Goal: Task Accomplishment & Management: Manage account settings

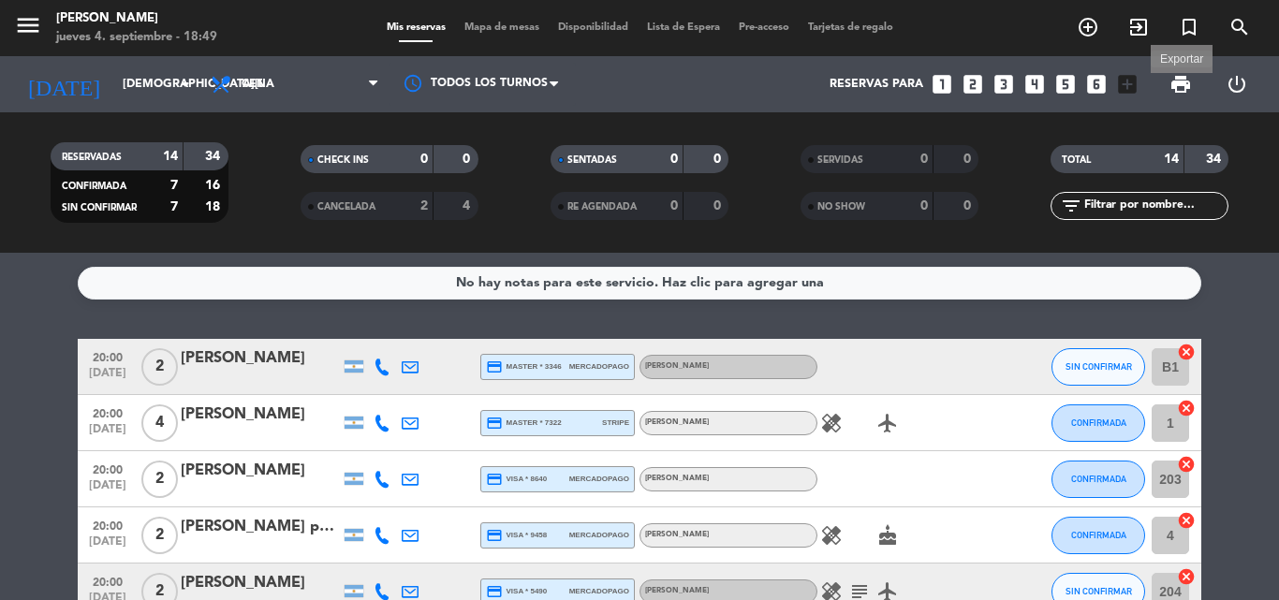
drag, startPoint x: 1188, startPoint y: 82, endPoint x: 1172, endPoint y: 101, distance: 24.6
click at [1188, 82] on span "print" at bounding box center [1180, 84] width 22 height 22
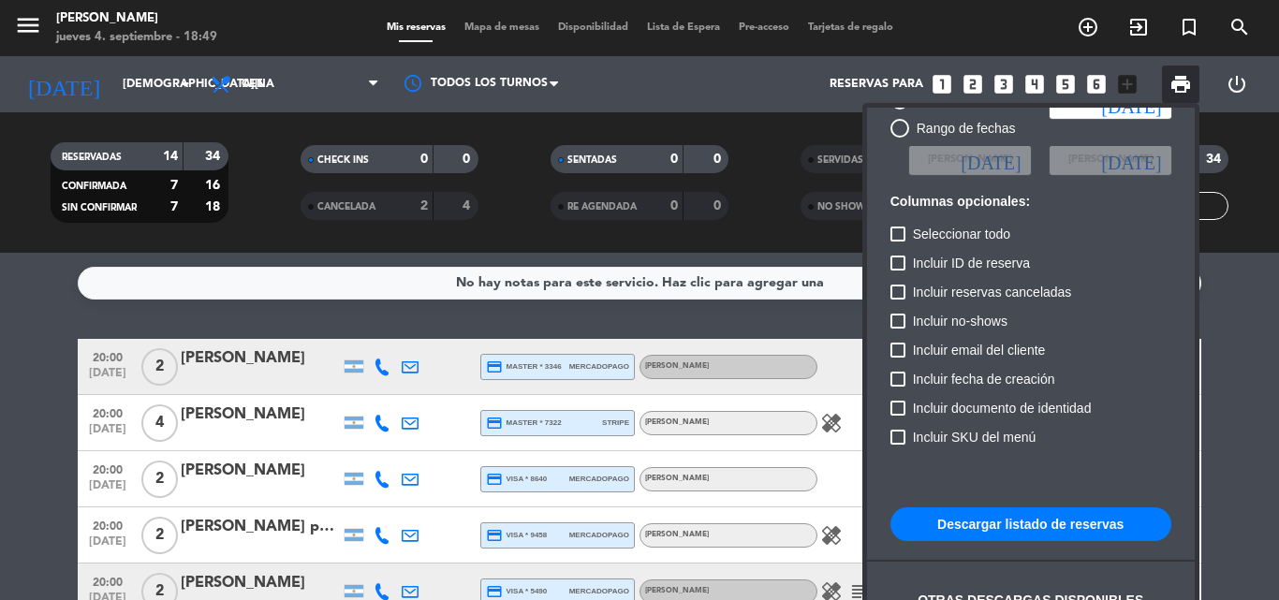
scroll to position [114, 0]
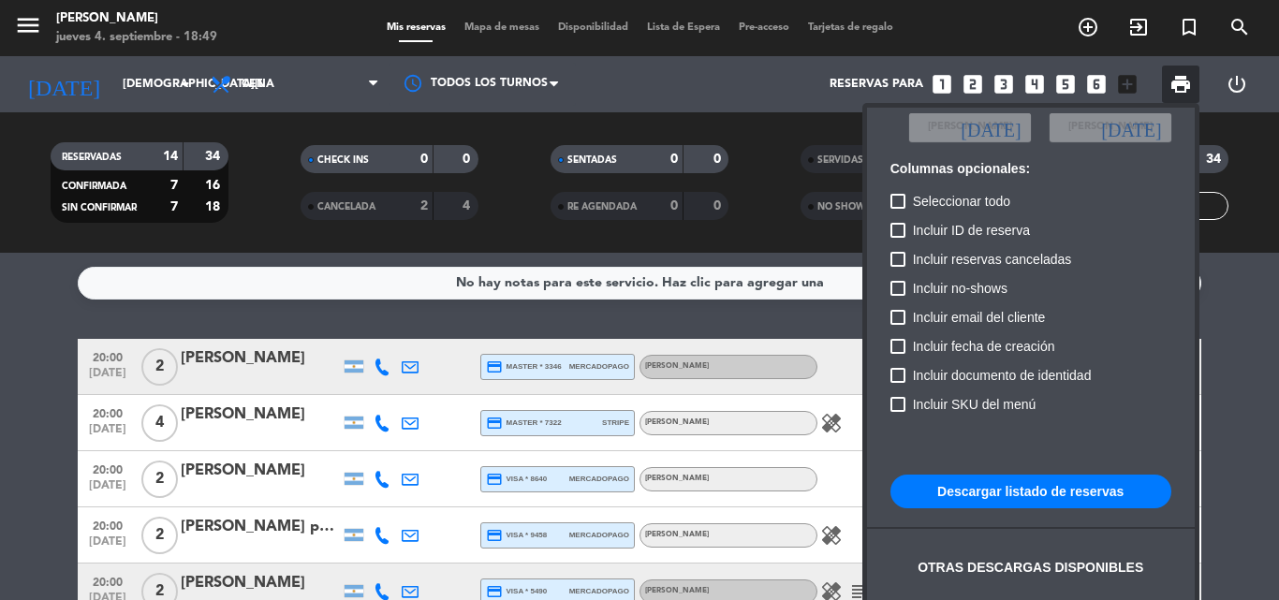
drag, startPoint x: 1028, startPoint y: 493, endPoint x: 1002, endPoint y: 485, distance: 27.5
click at [1026, 490] on button "Descargar listado de reservas" at bounding box center [1030, 492] width 281 height 34
click at [0, 414] on div at bounding box center [639, 300] width 1279 height 600
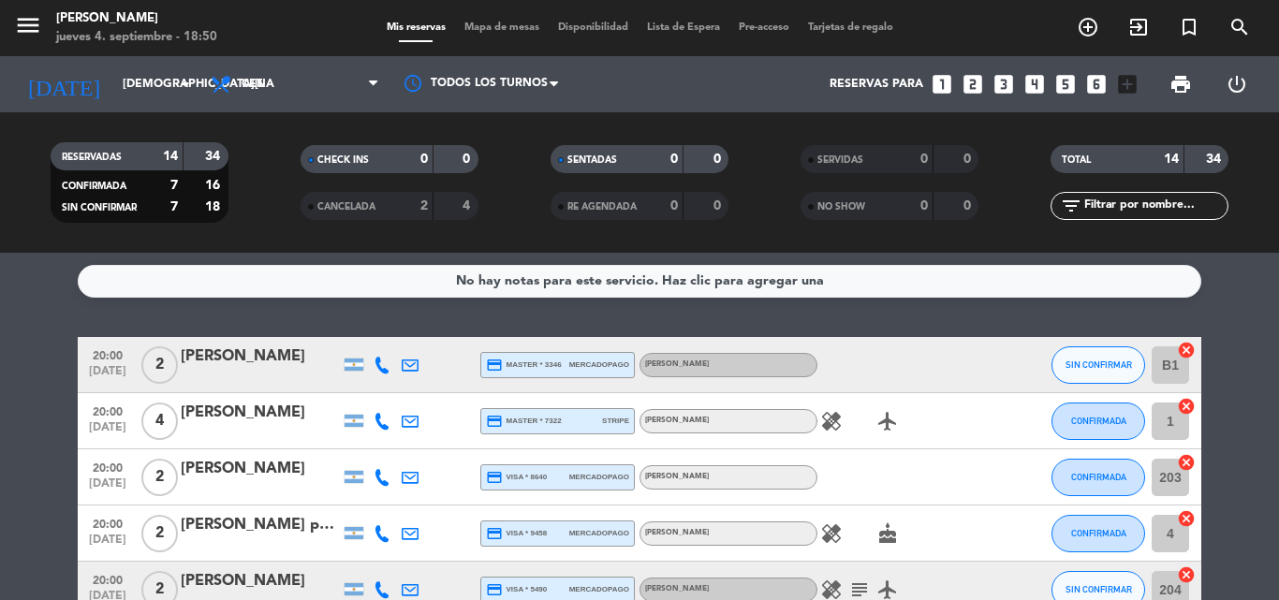
scroll to position [0, 0]
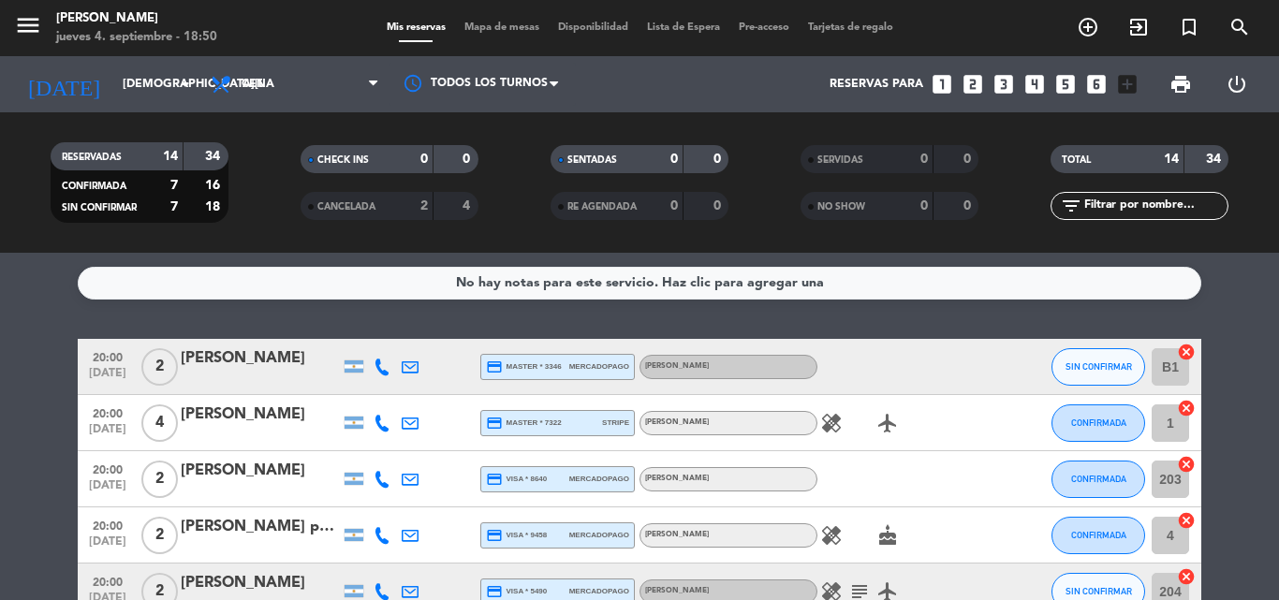
click at [827, 428] on icon "healing" at bounding box center [831, 423] width 22 height 22
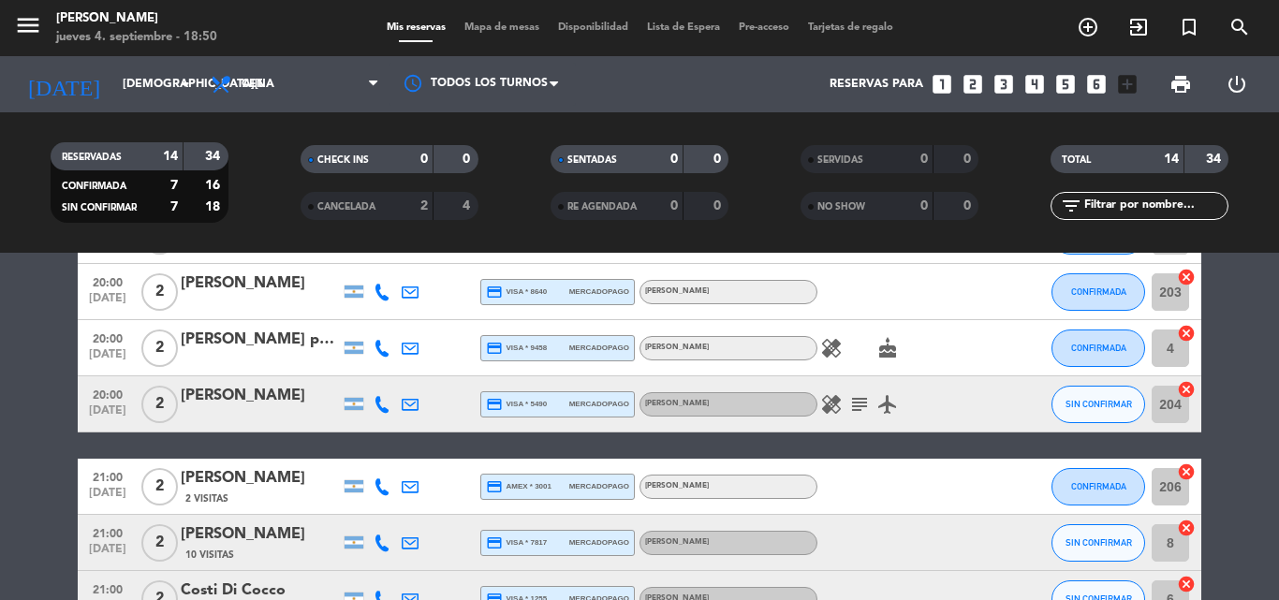
click at [838, 354] on icon "healing" at bounding box center [831, 348] width 22 height 22
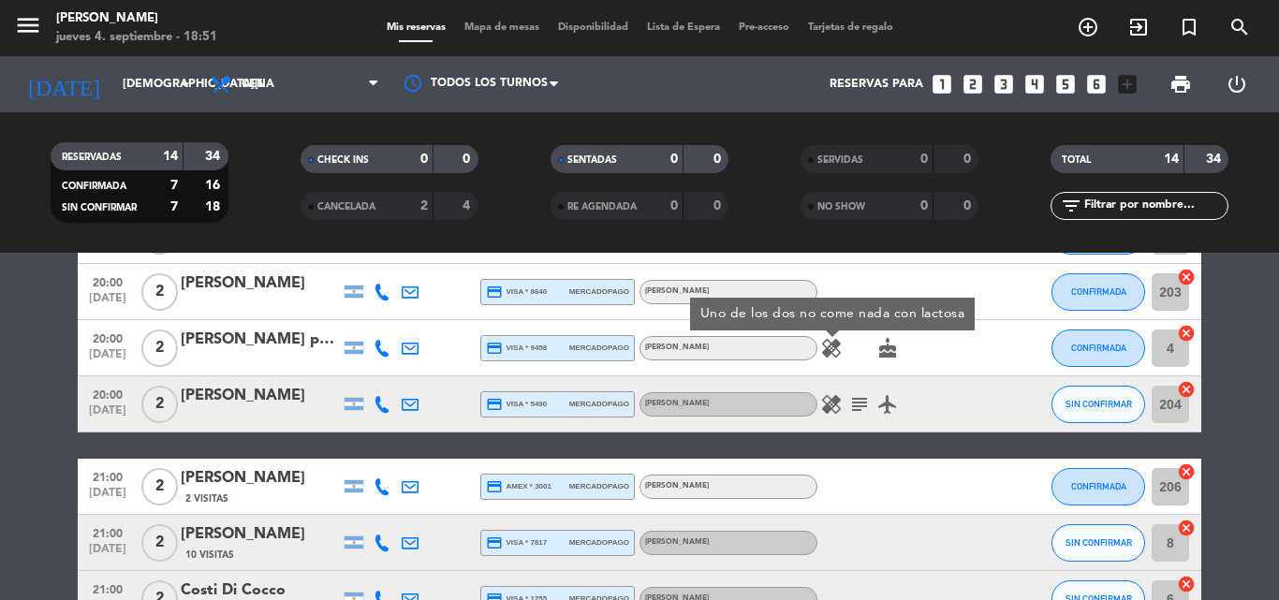
click at [827, 407] on icon "healing" at bounding box center [831, 404] width 22 height 22
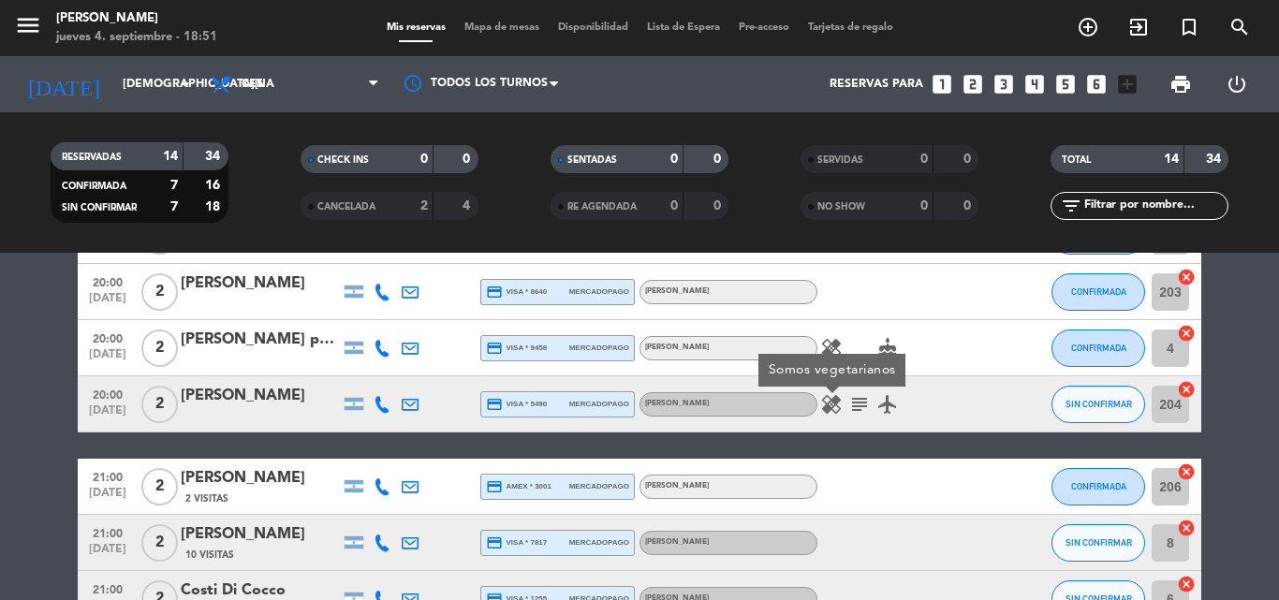
click at [860, 402] on icon "subject" at bounding box center [859, 404] width 22 height 22
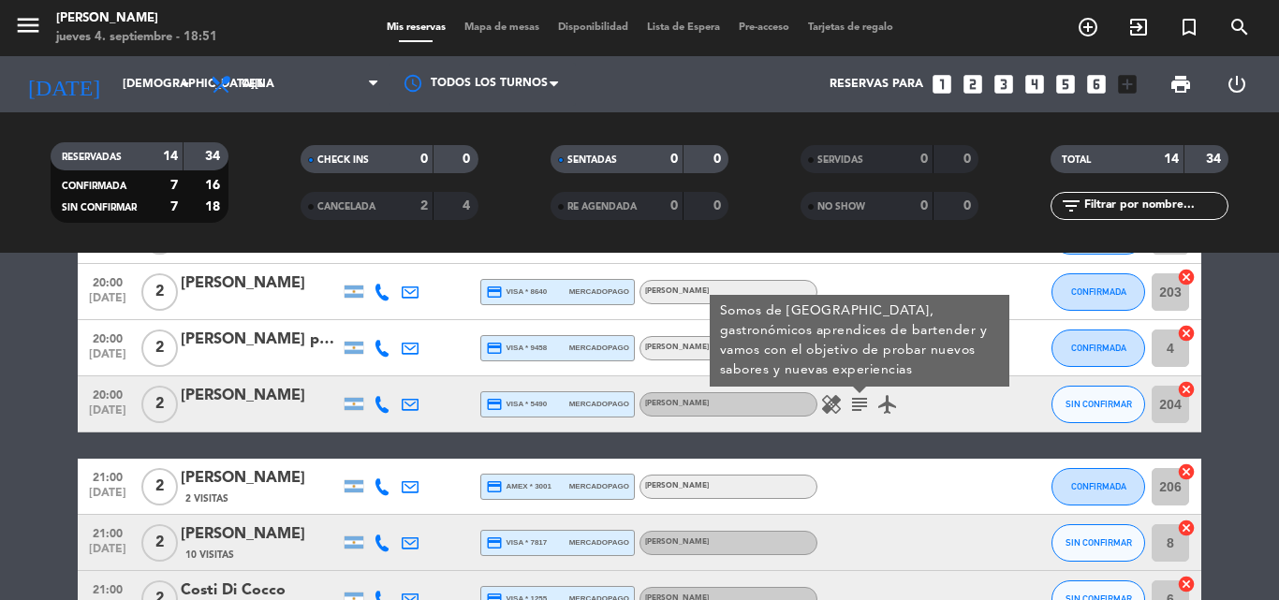
click at [73, 292] on bookings-row "20:00 [DATE] 2 [PERSON_NAME] credit_card master * 3346 mercadopago [PERSON_NAME…" at bounding box center [639, 571] width 1279 height 839
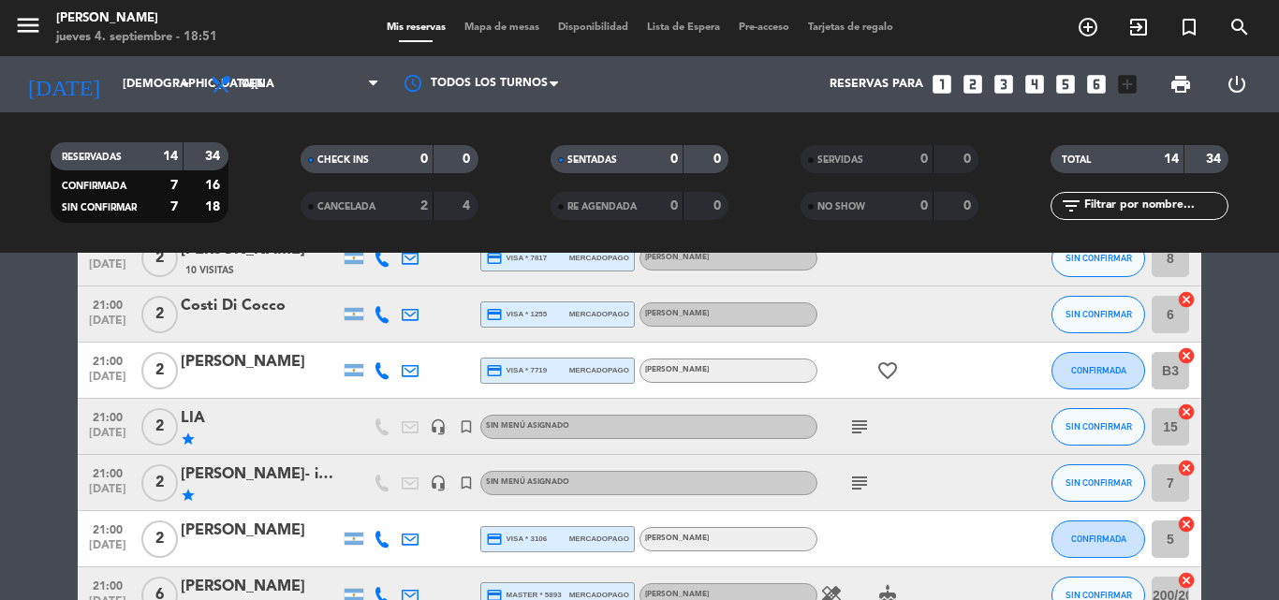
scroll to position [562, 0]
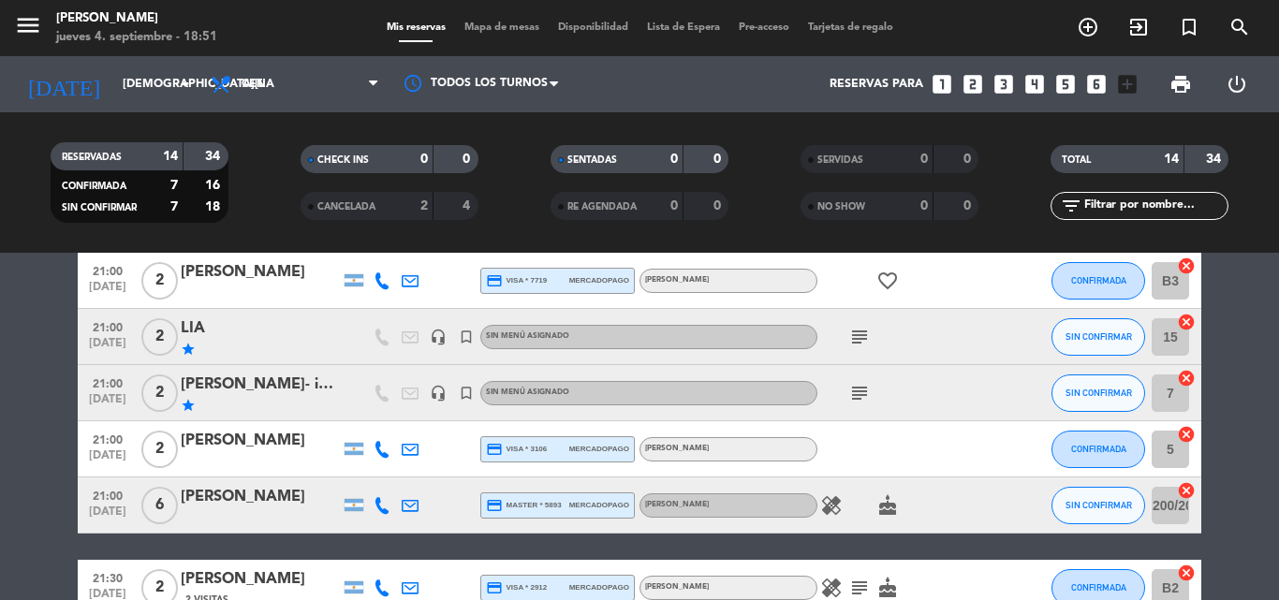
click at [863, 339] on icon "subject" at bounding box center [859, 337] width 22 height 22
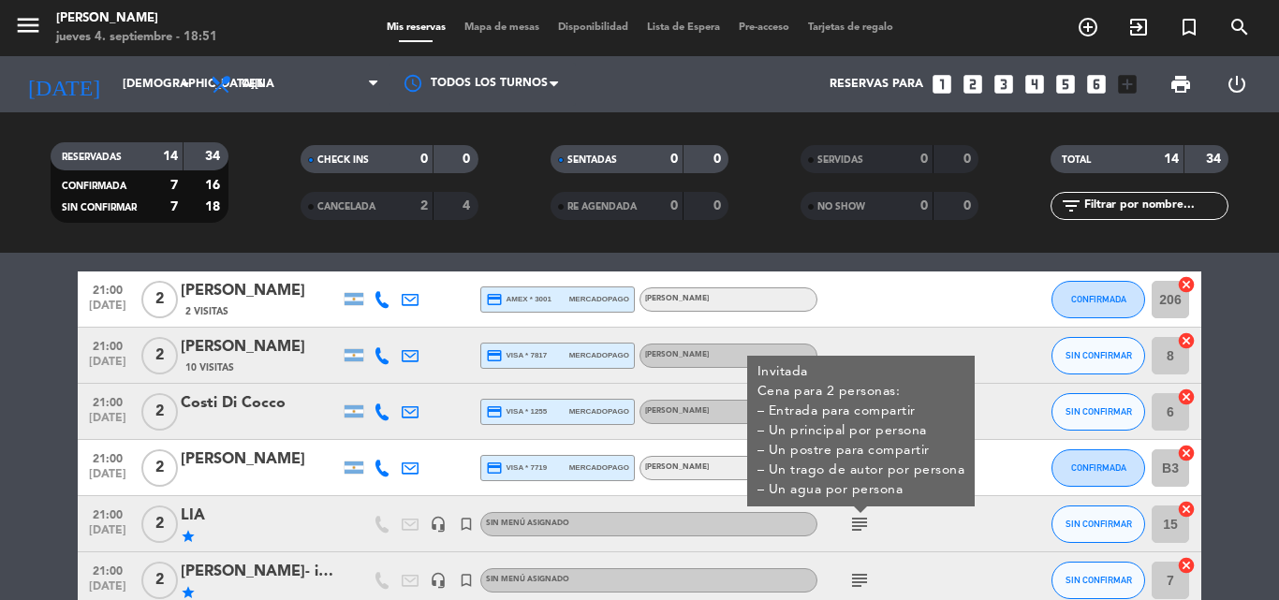
scroll to position [468, 0]
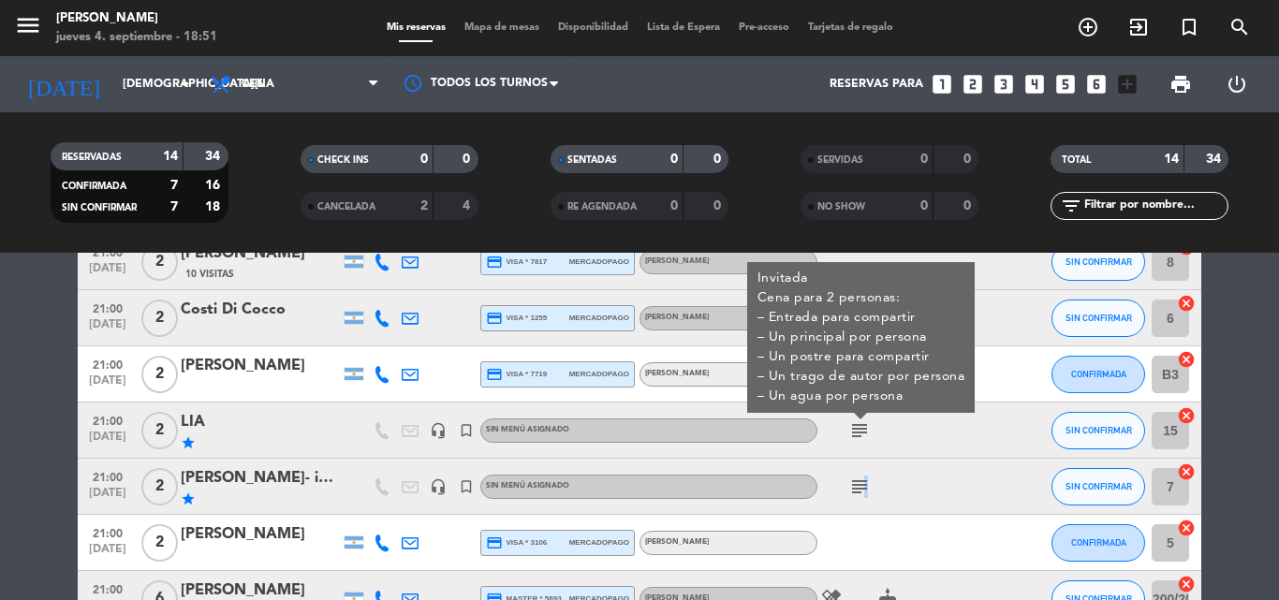
click at [863, 489] on icon "subject" at bounding box center [859, 486] width 22 height 22
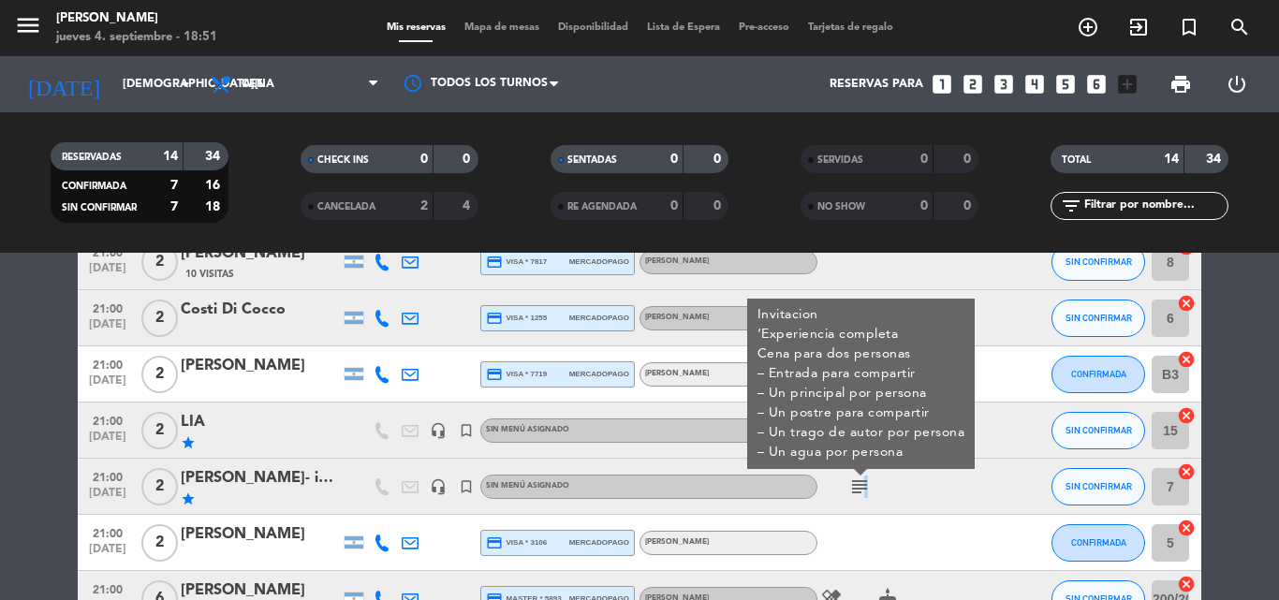
click at [865, 486] on icon "subject" at bounding box center [859, 486] width 22 height 22
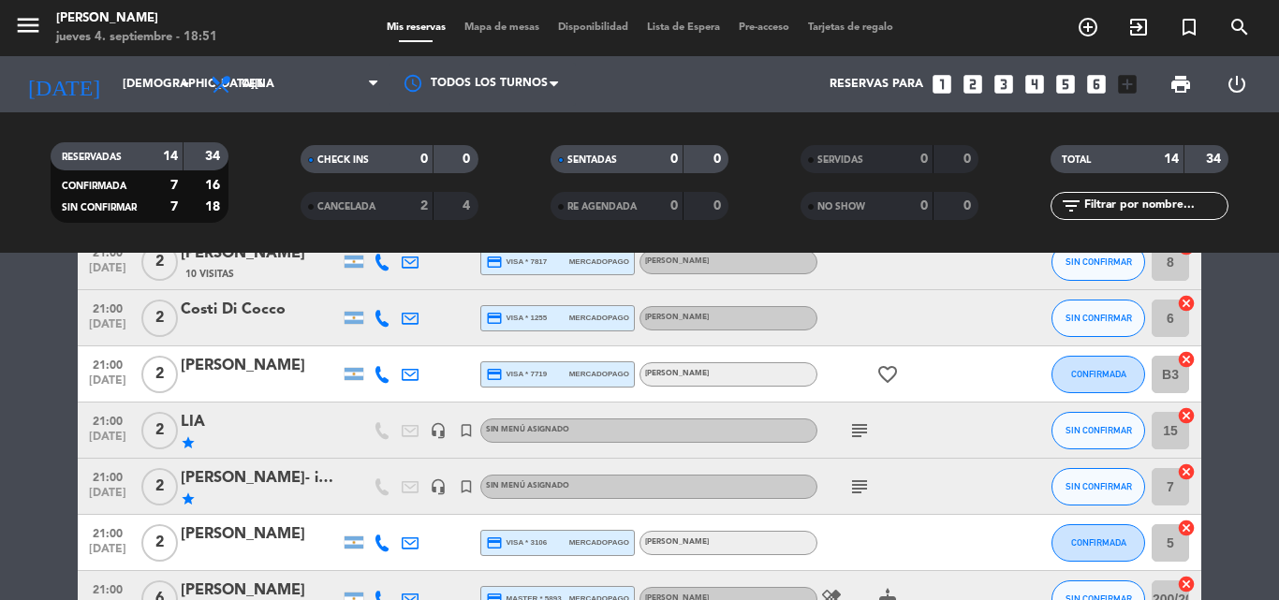
click at [849, 430] on icon "subject" at bounding box center [859, 430] width 22 height 22
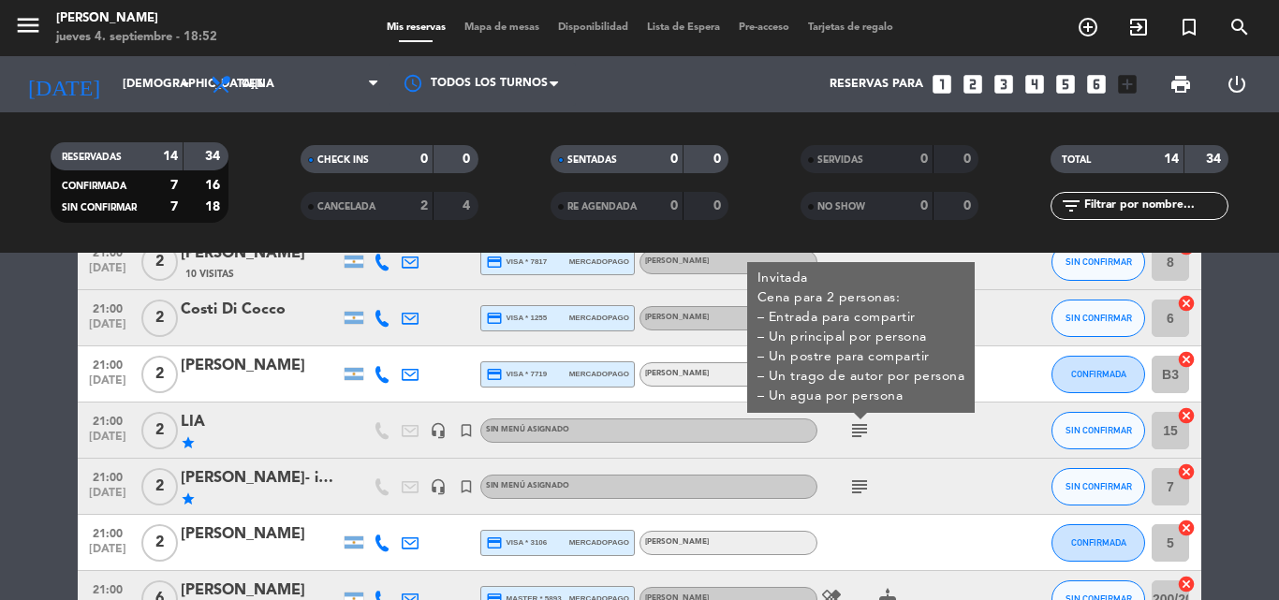
click at [1270, 286] on bookings-row "20:00 [DATE] 2 [PERSON_NAME] credit_card master * 3346 mercadopago [PERSON_NAME…" at bounding box center [639, 290] width 1279 height 839
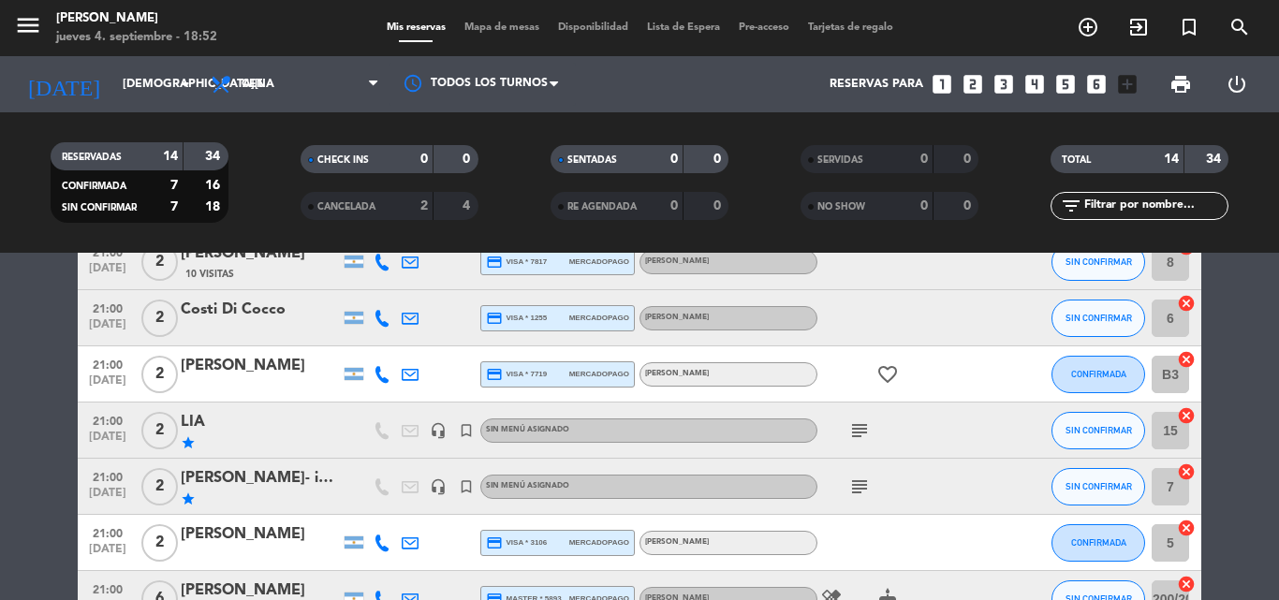
click at [859, 486] on icon "subject" at bounding box center [859, 486] width 22 height 22
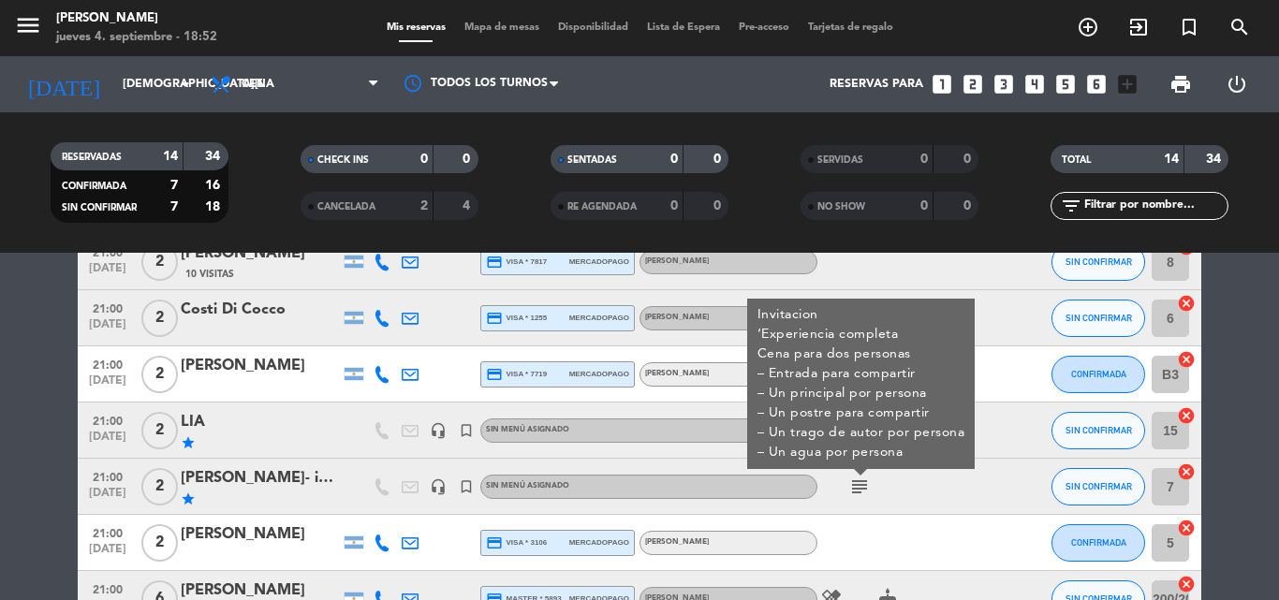
click at [0, 316] on bookings-row "20:00 [DATE] 2 [PERSON_NAME] credit_card master * 3346 mercadopago [PERSON_NAME…" at bounding box center [639, 290] width 1279 height 839
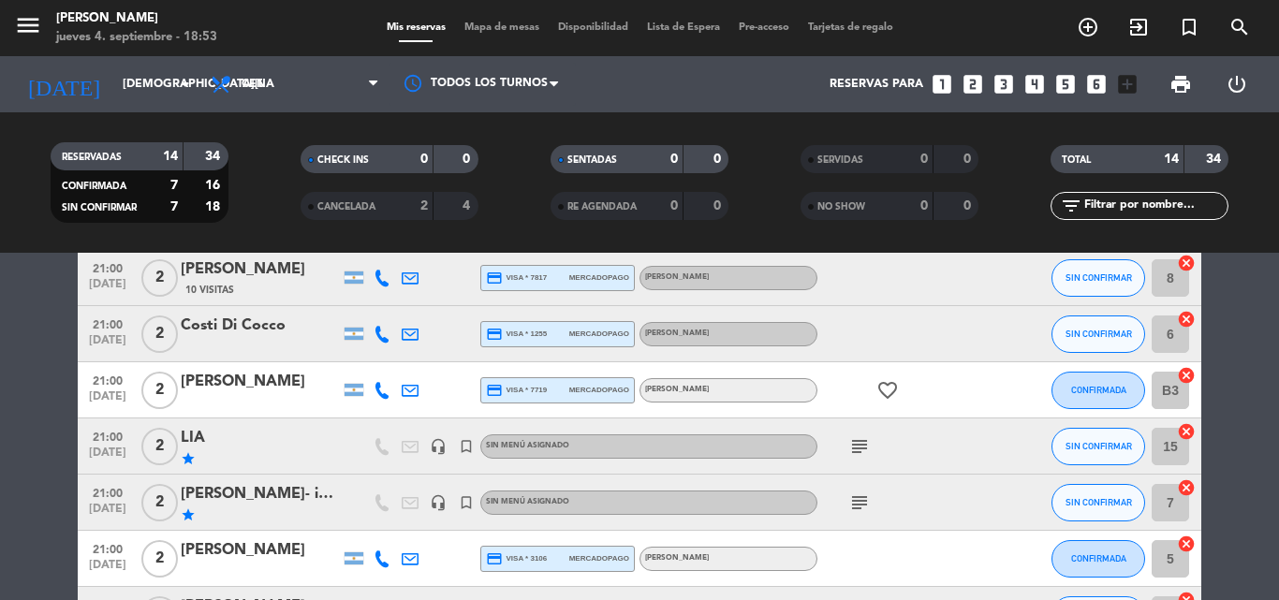
scroll to position [562, 0]
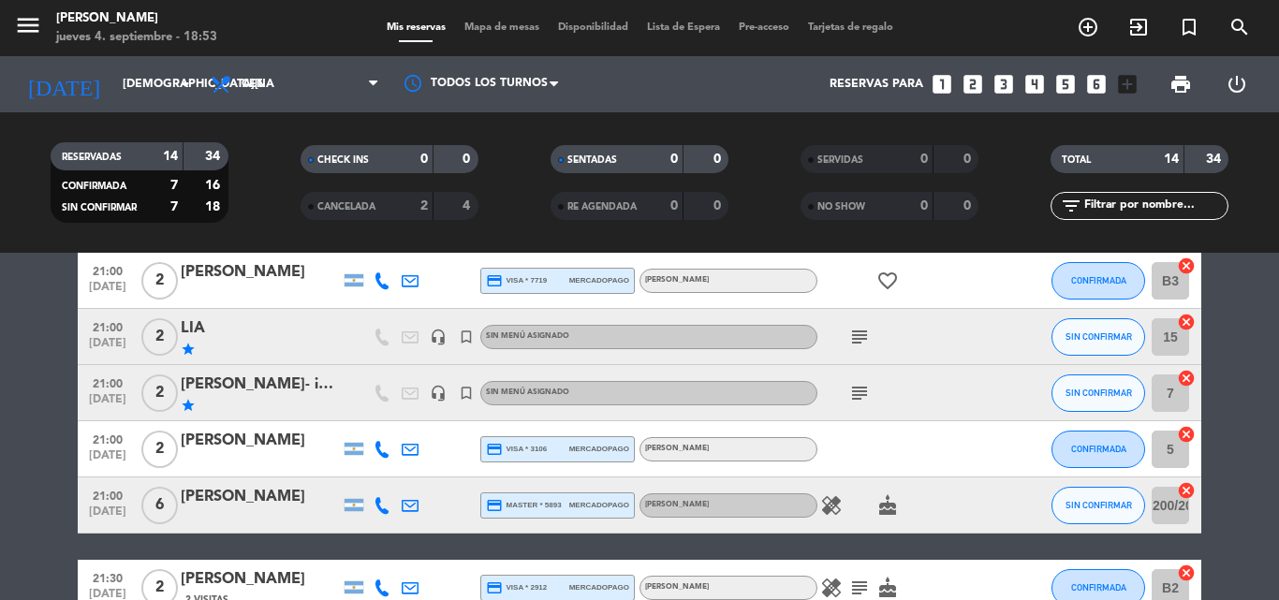
drag, startPoint x: 832, startPoint y: 507, endPoint x: 800, endPoint y: 492, distance: 35.2
click at [832, 508] on icon "healing" at bounding box center [831, 505] width 22 height 22
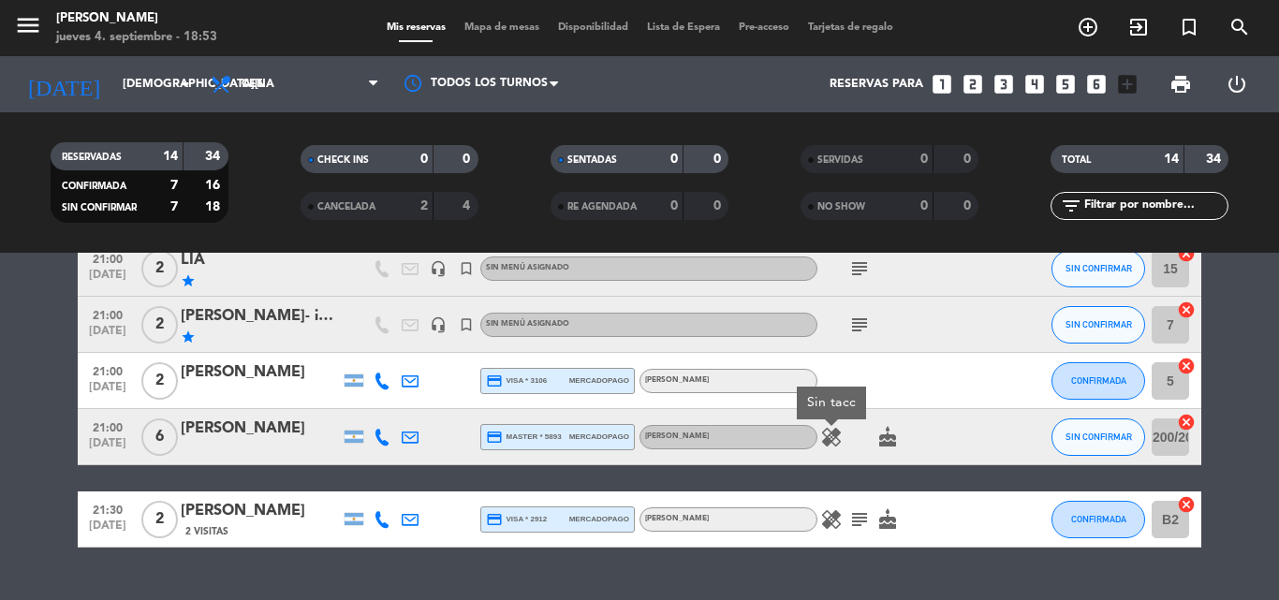
scroll to position [671, 0]
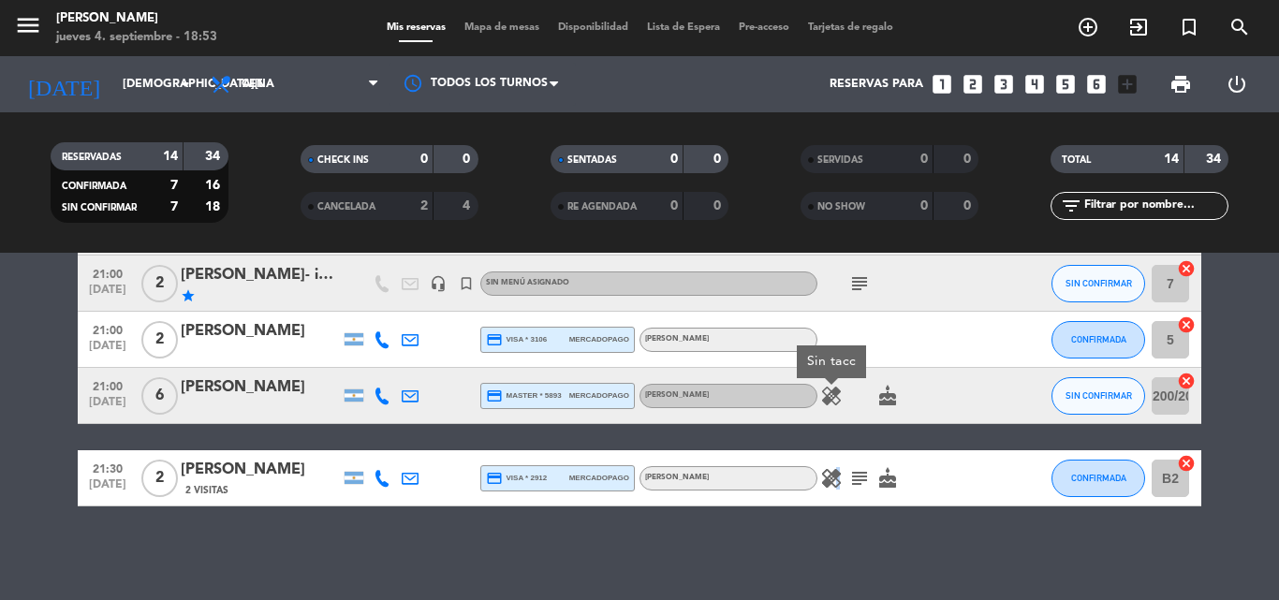
click at [833, 476] on icon "healing" at bounding box center [831, 478] width 22 height 22
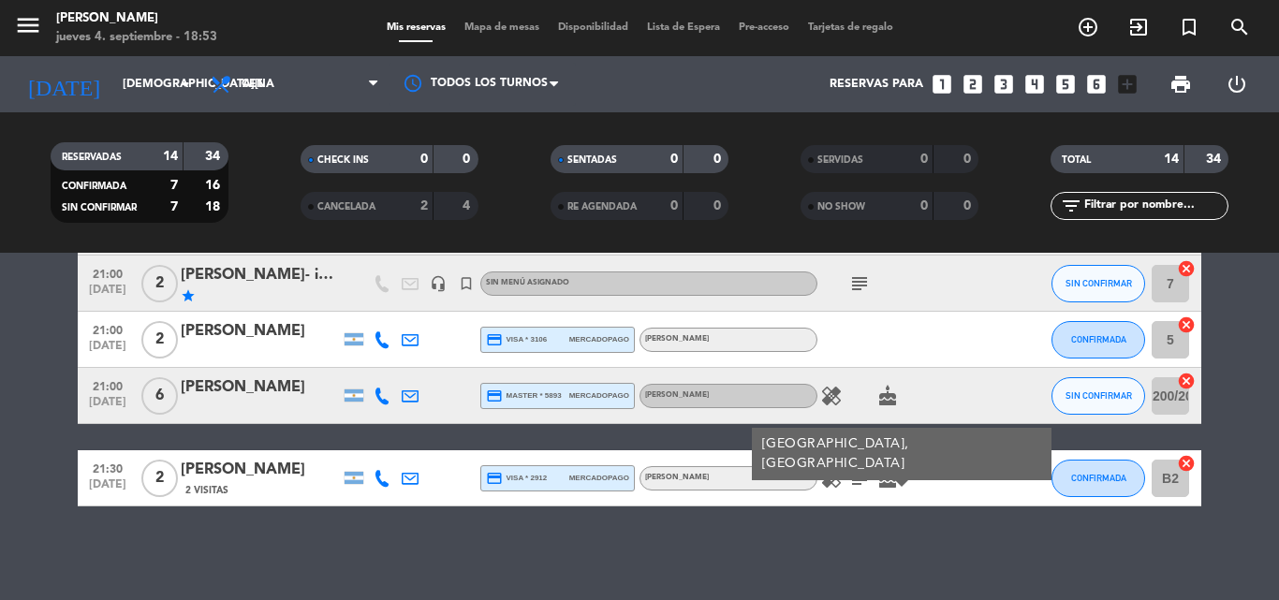
click at [867, 472] on span "subject" at bounding box center [859, 478] width 28 height 22
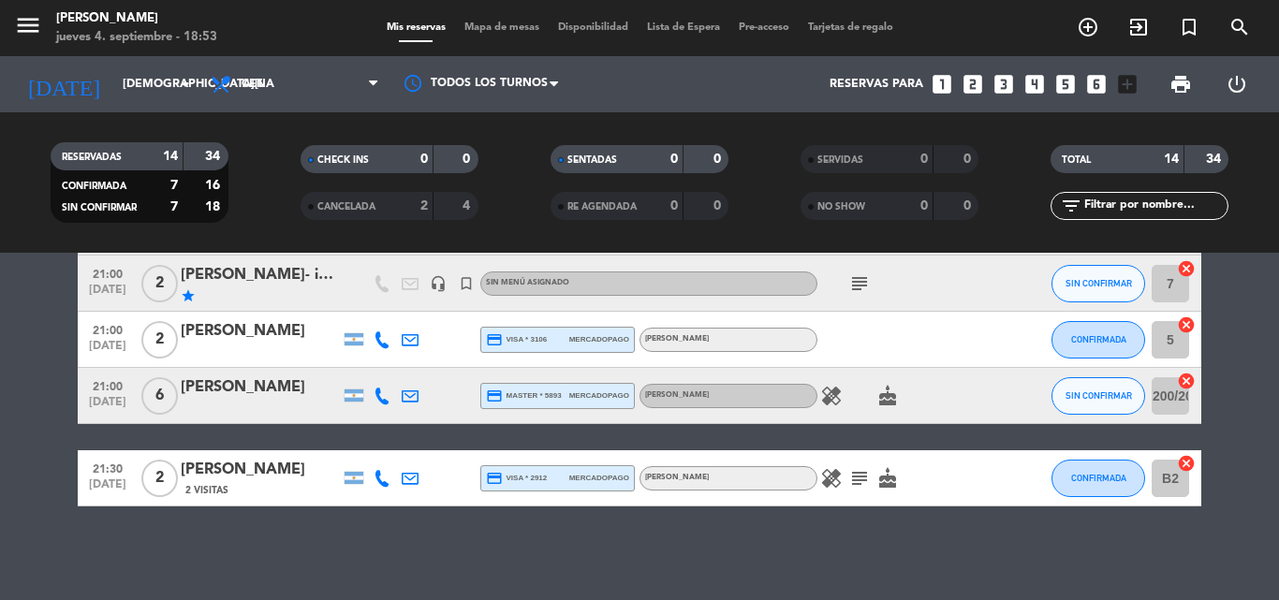
click at [862, 477] on icon "subject" at bounding box center [859, 478] width 22 height 22
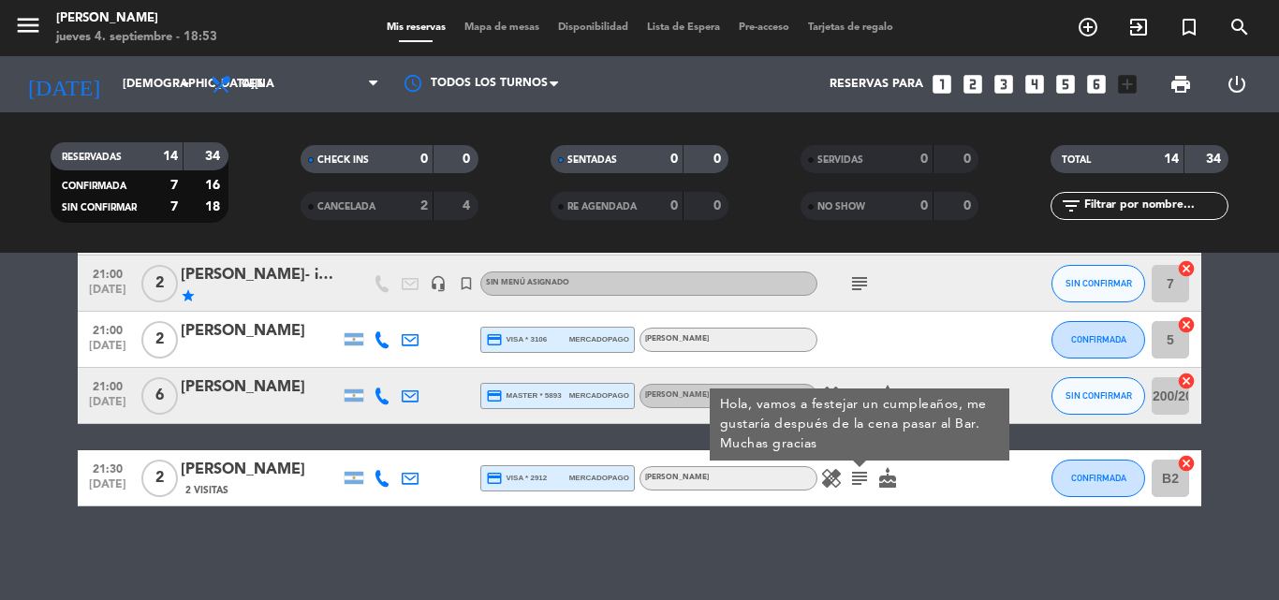
click at [863, 480] on icon "subject" at bounding box center [859, 478] width 22 height 22
